Goal: Task Accomplishment & Management: Use online tool/utility

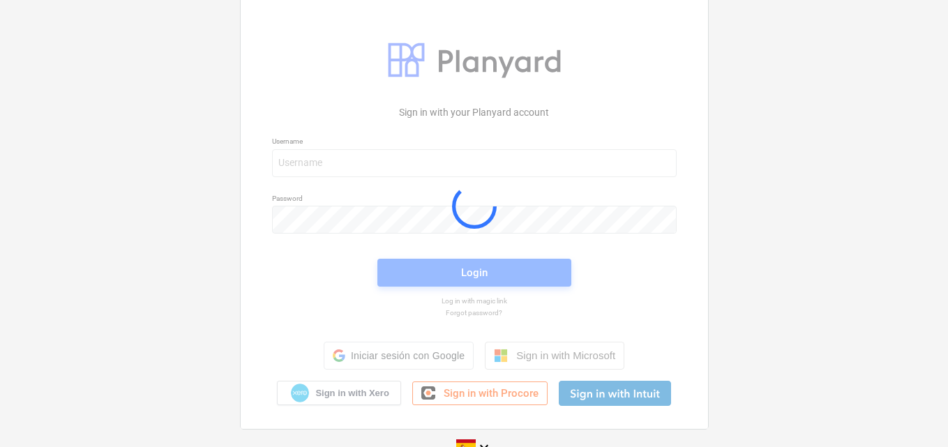
click at [331, 165] on div at bounding box center [474, 205] width 467 height 445
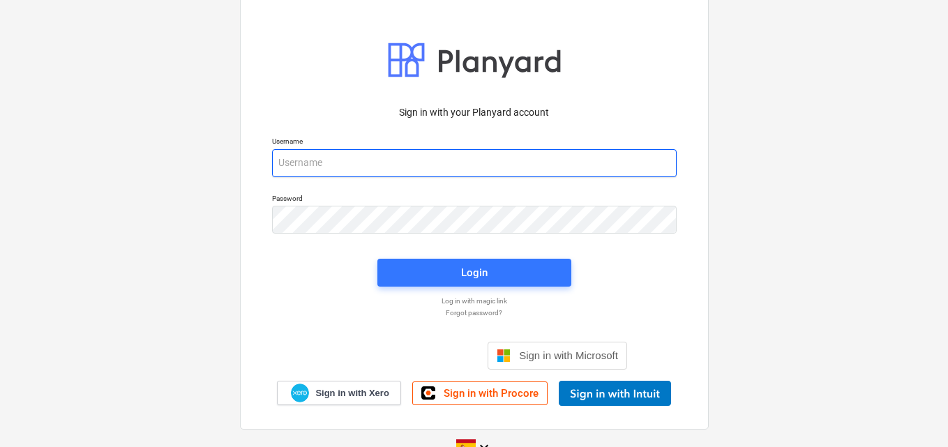
click at [312, 160] on input "email" at bounding box center [474, 163] width 405 height 28
paste input "[EMAIL_ADDRESS][DOMAIN_NAME]"
type input "[EMAIL_ADDRESS][DOMAIN_NAME]"
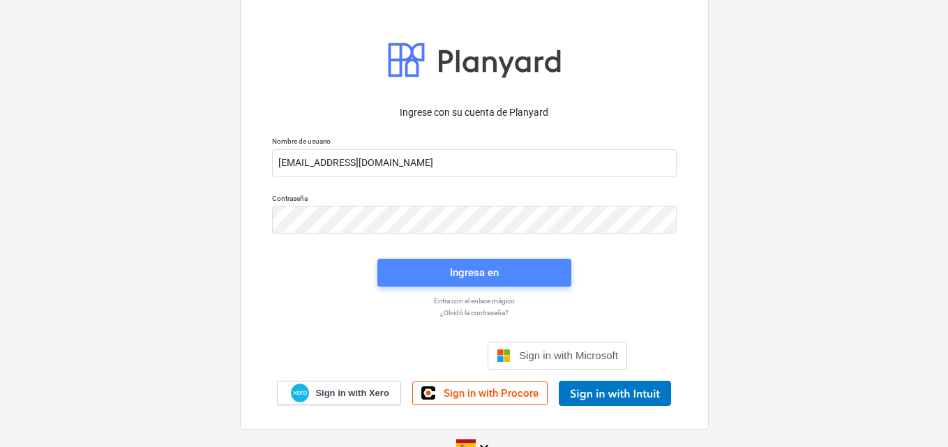
click at [466, 276] on div "Ingresa en" at bounding box center [474, 273] width 49 height 18
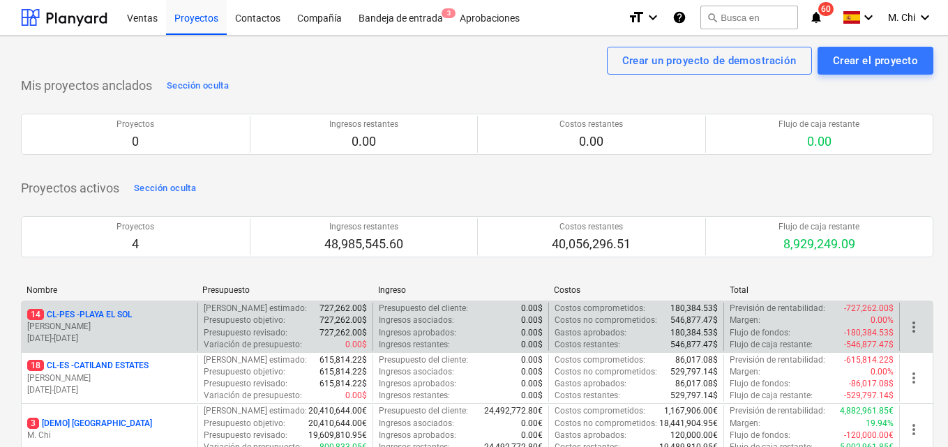
click at [103, 326] on p "[PERSON_NAME]" at bounding box center [109, 327] width 165 height 12
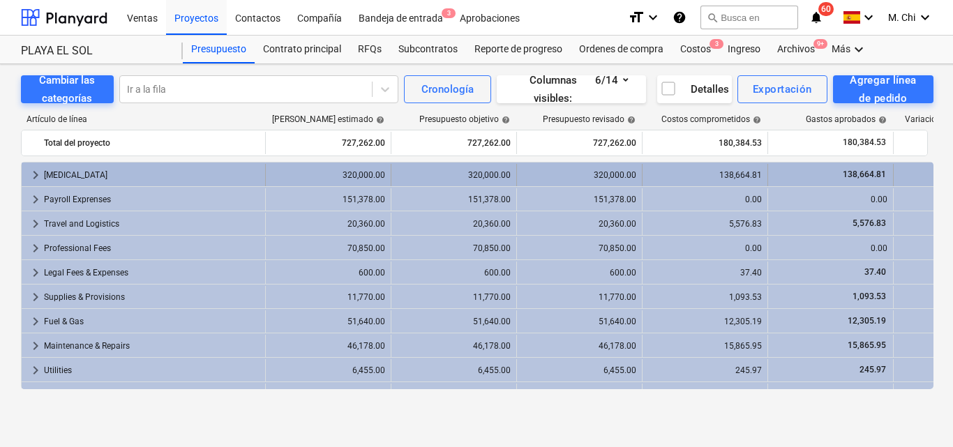
click at [63, 175] on div "[MEDICAL_DATA]" at bounding box center [152, 175] width 216 height 22
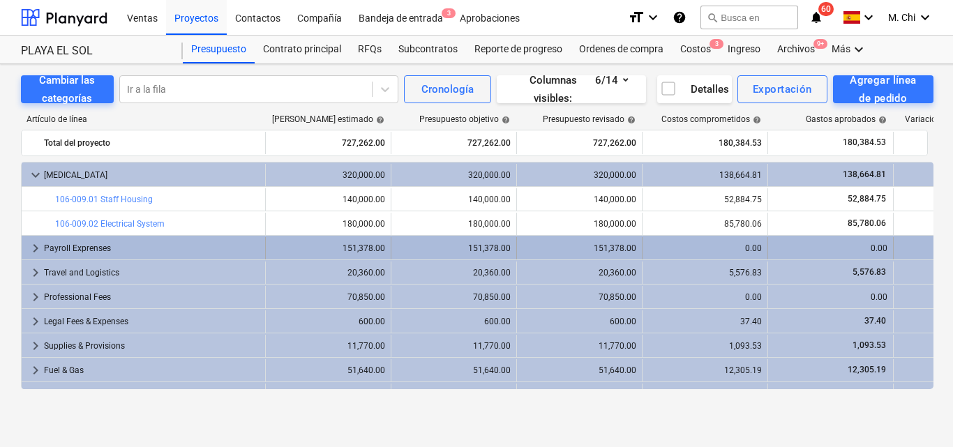
click at [38, 251] on span "keyboard_arrow_right" at bounding box center [35, 248] width 17 height 17
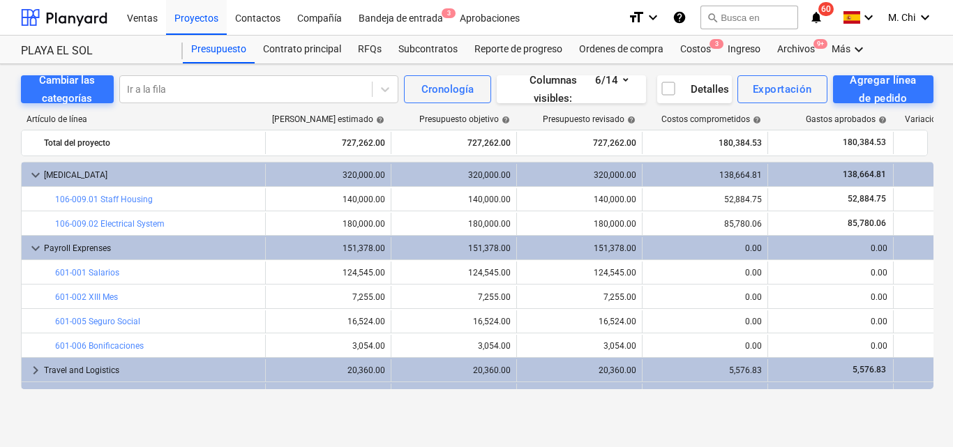
click at [38, 251] on span "keyboard_arrow_down" at bounding box center [35, 248] width 17 height 17
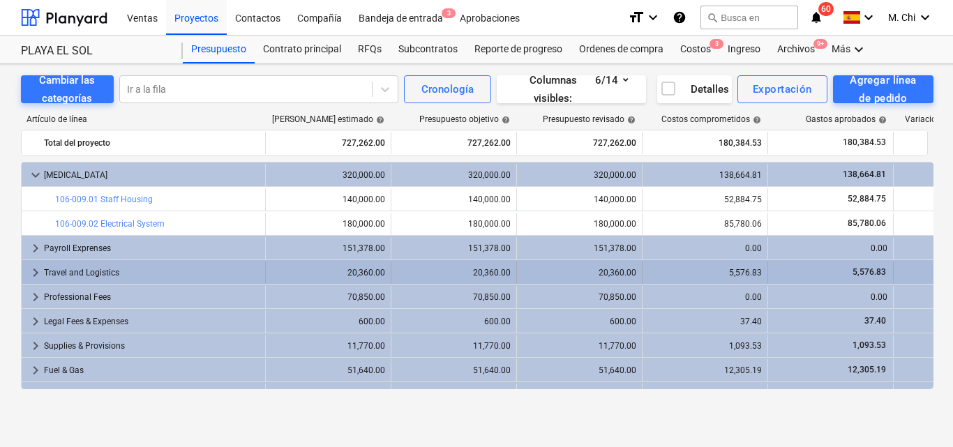
click at [37, 272] on span "keyboard_arrow_right" at bounding box center [35, 272] width 17 height 17
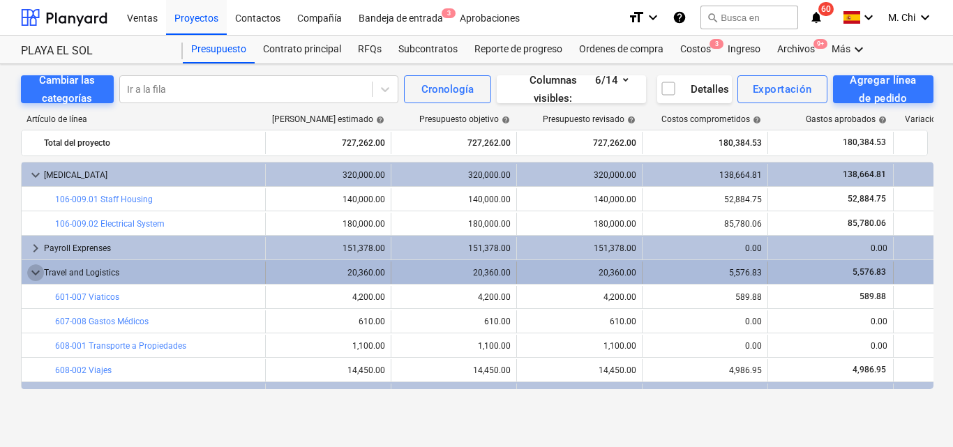
click at [38, 271] on span "keyboard_arrow_down" at bounding box center [35, 272] width 17 height 17
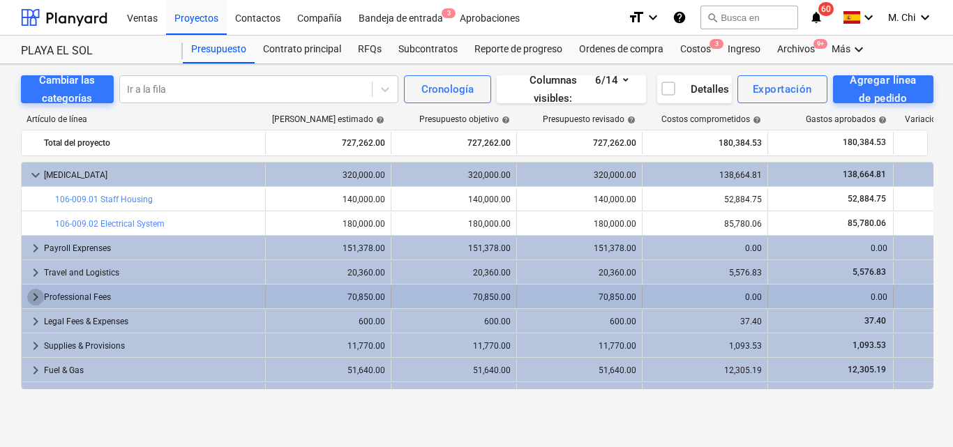
click at [36, 296] on span "keyboard_arrow_right" at bounding box center [35, 297] width 17 height 17
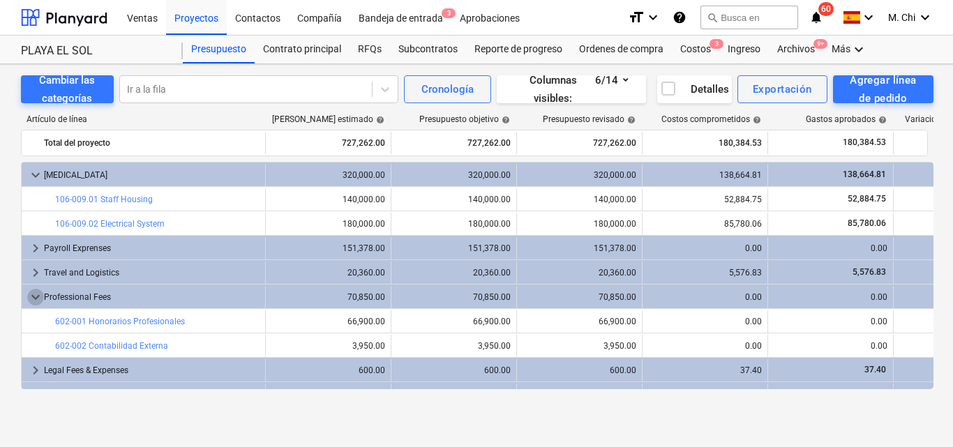
click at [36, 296] on span "keyboard_arrow_down" at bounding box center [35, 297] width 17 height 17
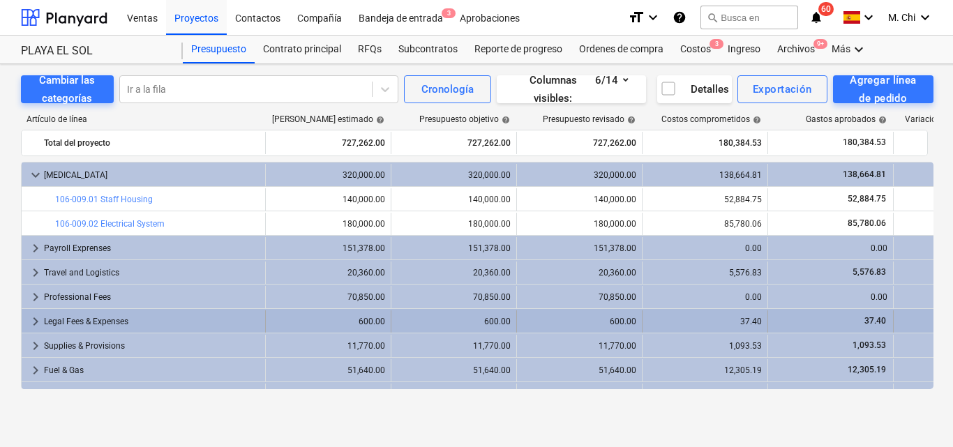
click at [38, 324] on span "keyboard_arrow_right" at bounding box center [35, 321] width 17 height 17
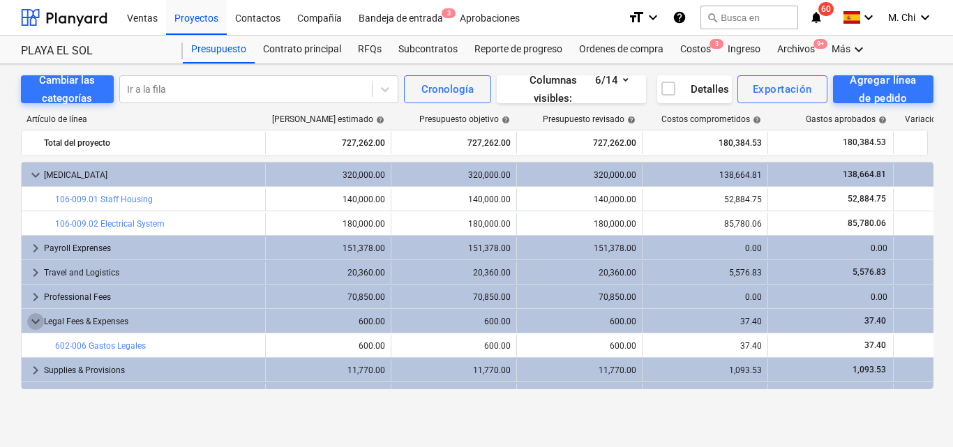
click at [38, 324] on span "keyboard_arrow_down" at bounding box center [35, 321] width 17 height 17
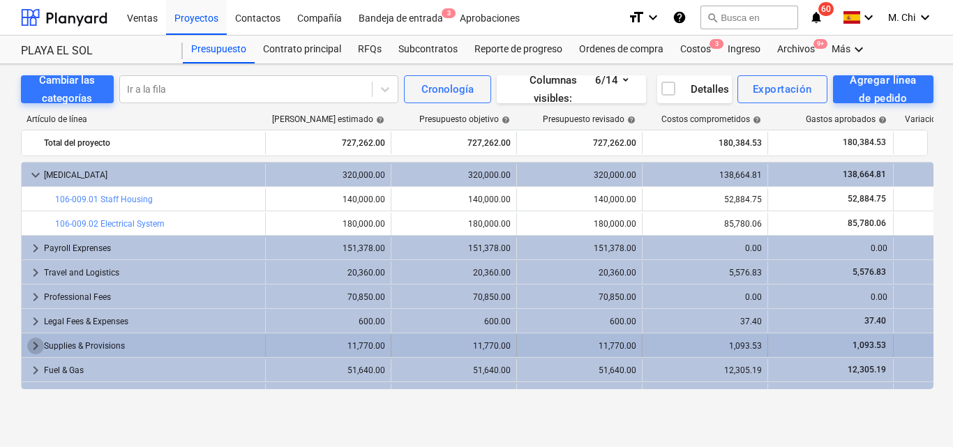
click at [40, 347] on span "keyboard_arrow_right" at bounding box center [35, 346] width 17 height 17
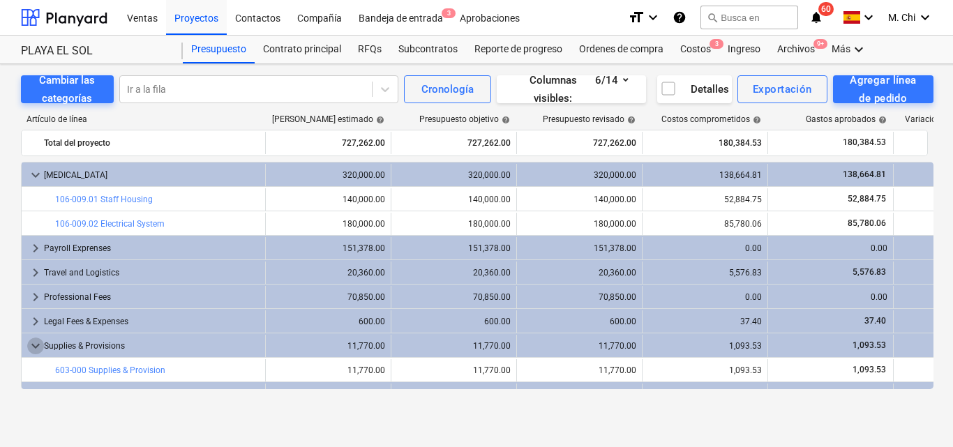
click at [40, 347] on span "keyboard_arrow_down" at bounding box center [35, 346] width 17 height 17
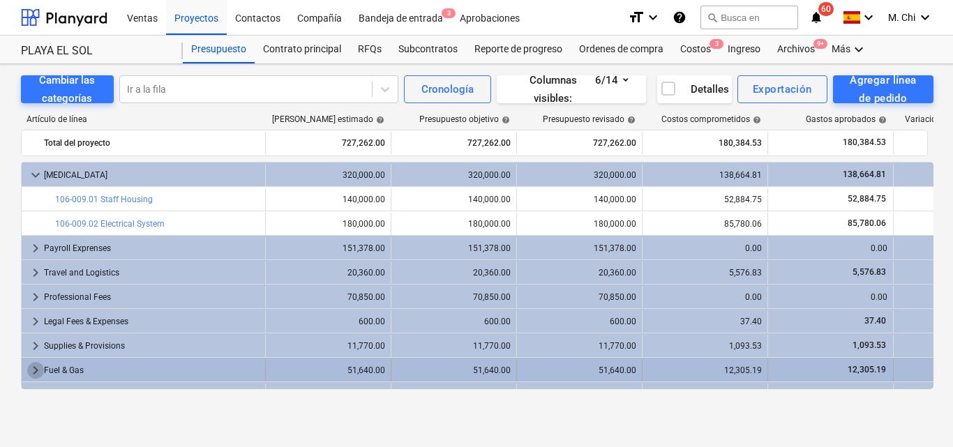
click at [33, 374] on span "keyboard_arrow_right" at bounding box center [35, 370] width 17 height 17
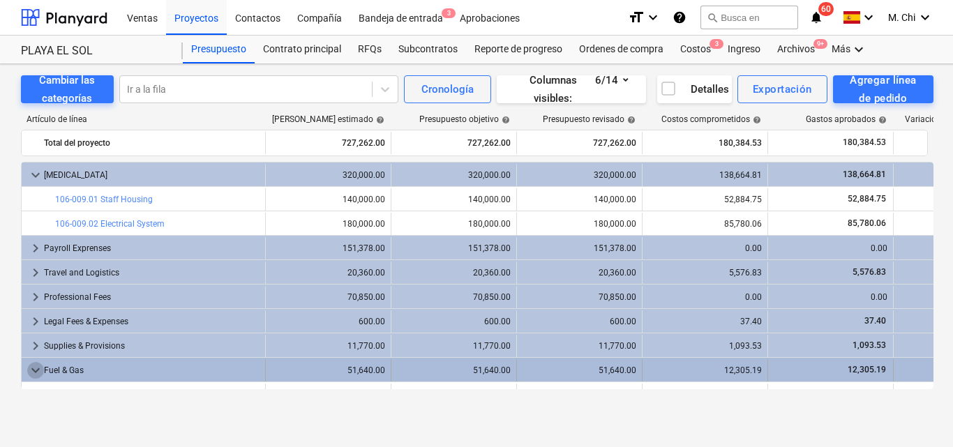
click at [33, 372] on span "keyboard_arrow_down" at bounding box center [35, 370] width 17 height 17
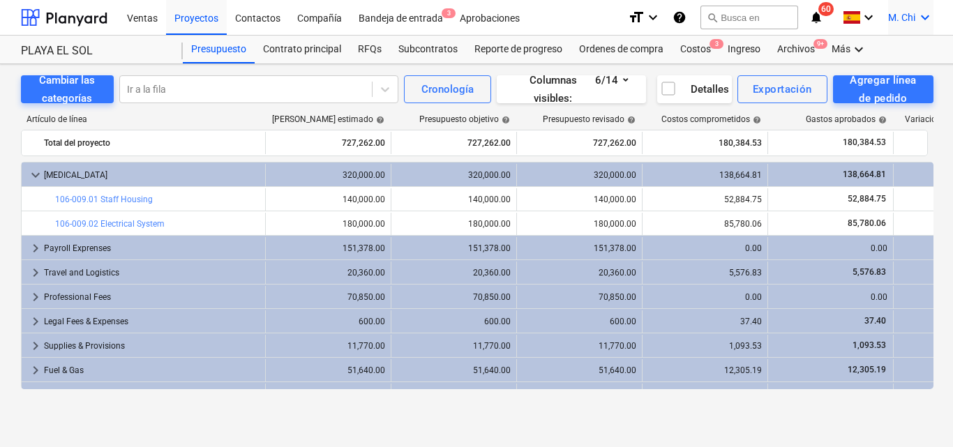
click at [928, 20] on icon "keyboard_arrow_down" at bounding box center [924, 17] width 17 height 17
click at [889, 76] on div "Desconecta." at bounding box center [892, 77] width 84 height 22
